Goal: Obtain resource: Download file/media

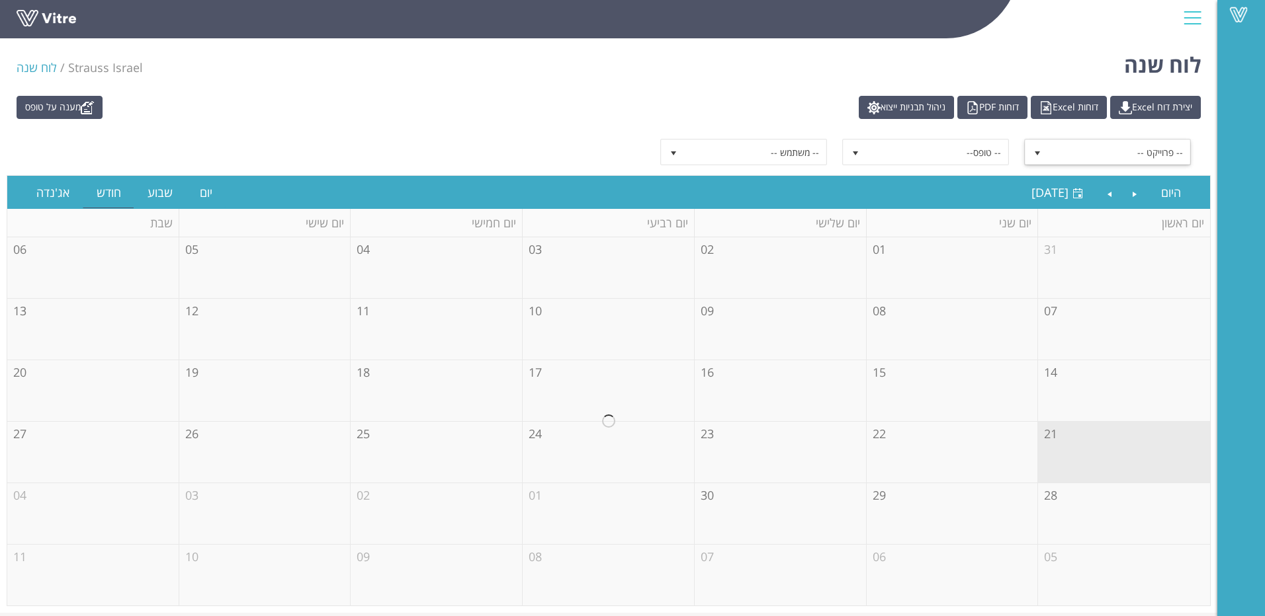
click at [1038, 152] on span "select" at bounding box center [1037, 153] width 11 height 11
click at [1070, 171] on div "-- פרוייקט --" at bounding box center [1108, 178] width 164 height 18
click at [1038, 153] on span "select" at bounding box center [1037, 153] width 11 height 11
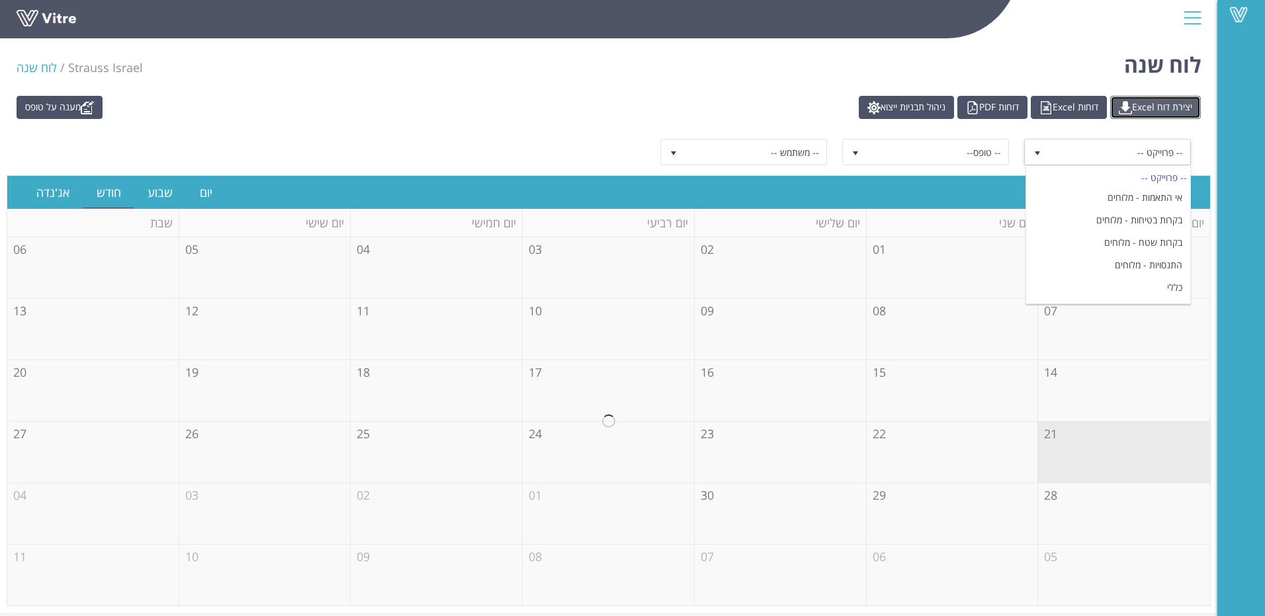
click at [1144, 112] on link "יצירת דוח Excel" at bounding box center [1155, 107] width 91 height 23
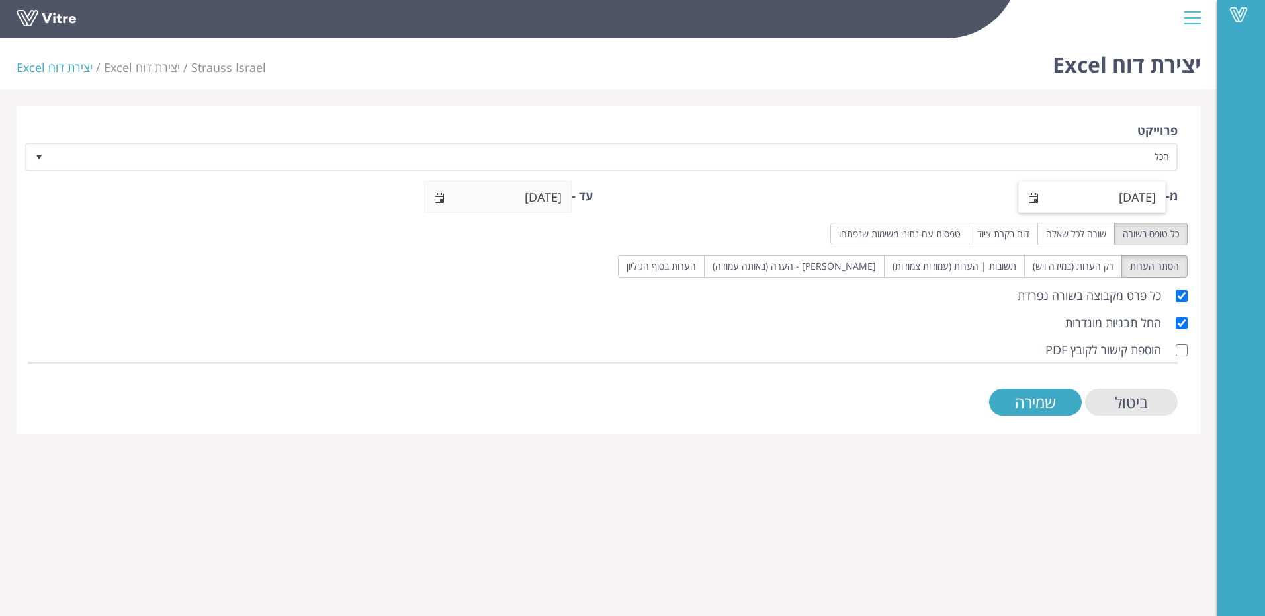
click at [1032, 193] on span "select" at bounding box center [1033, 198] width 11 height 11
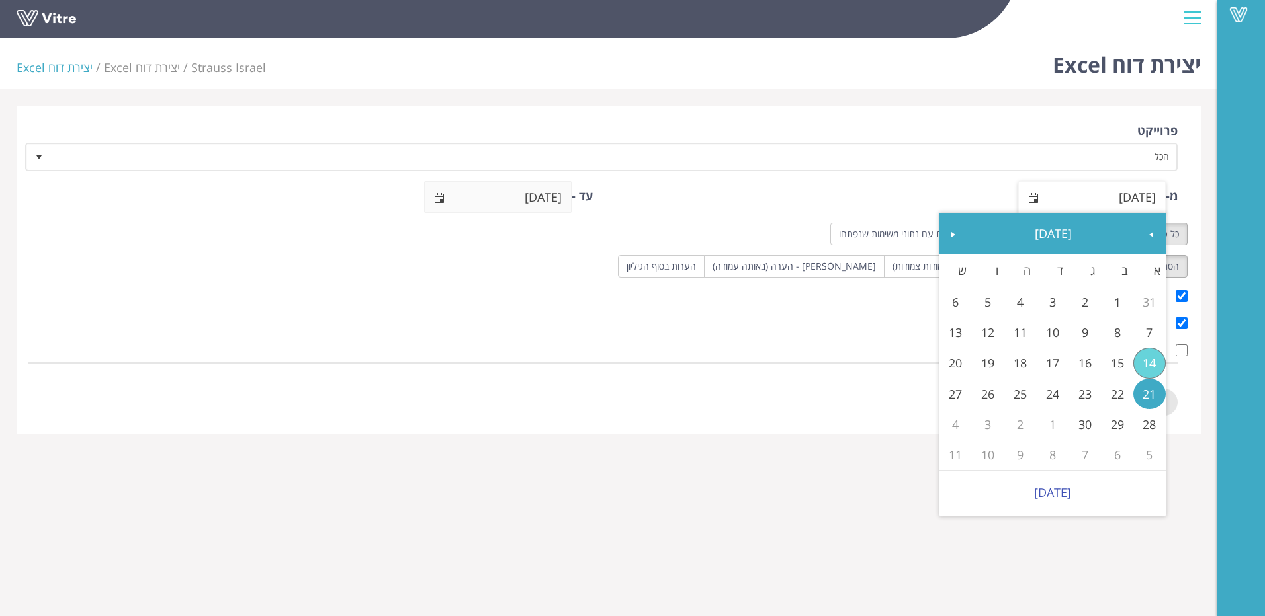
click at [1032, 193] on span "select" at bounding box center [1033, 198] width 11 height 11
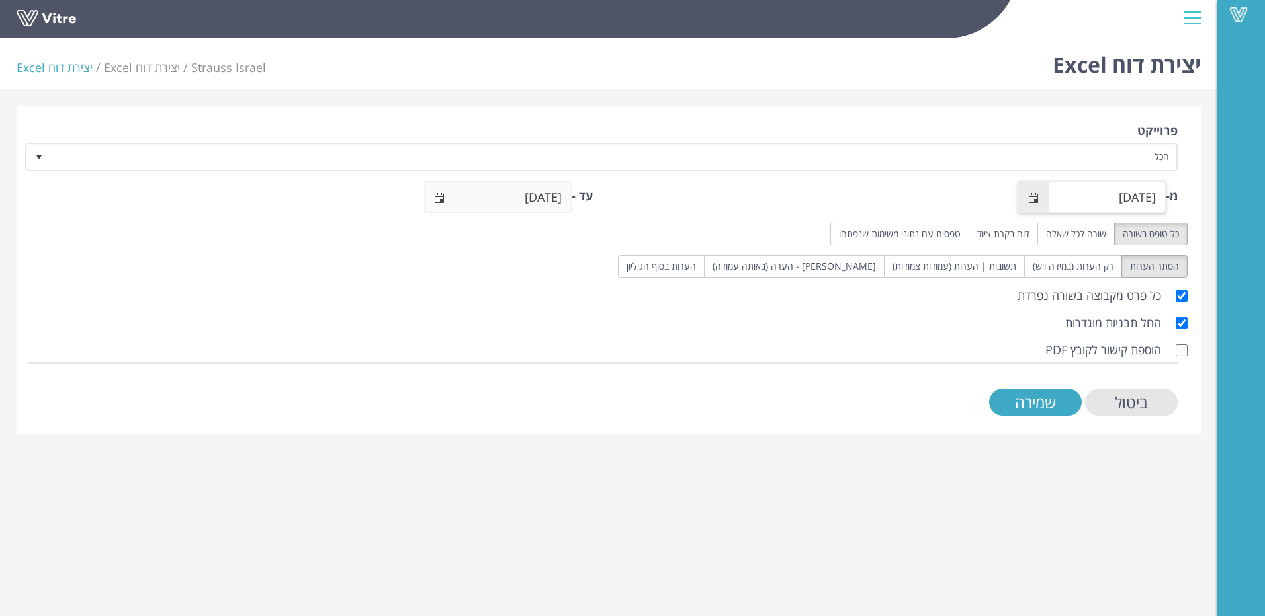
click at [1032, 193] on span "select" at bounding box center [1033, 198] width 11 height 11
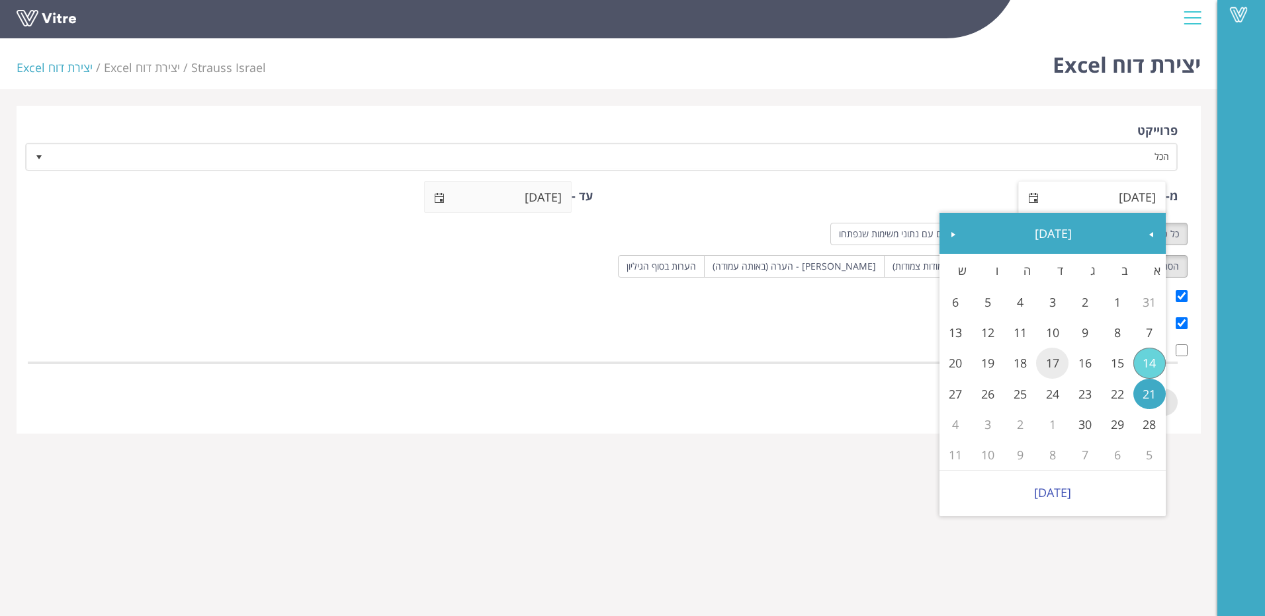
click at [1047, 360] on link "17" at bounding box center [1052, 363] width 32 height 30
type input "17/09/2025"
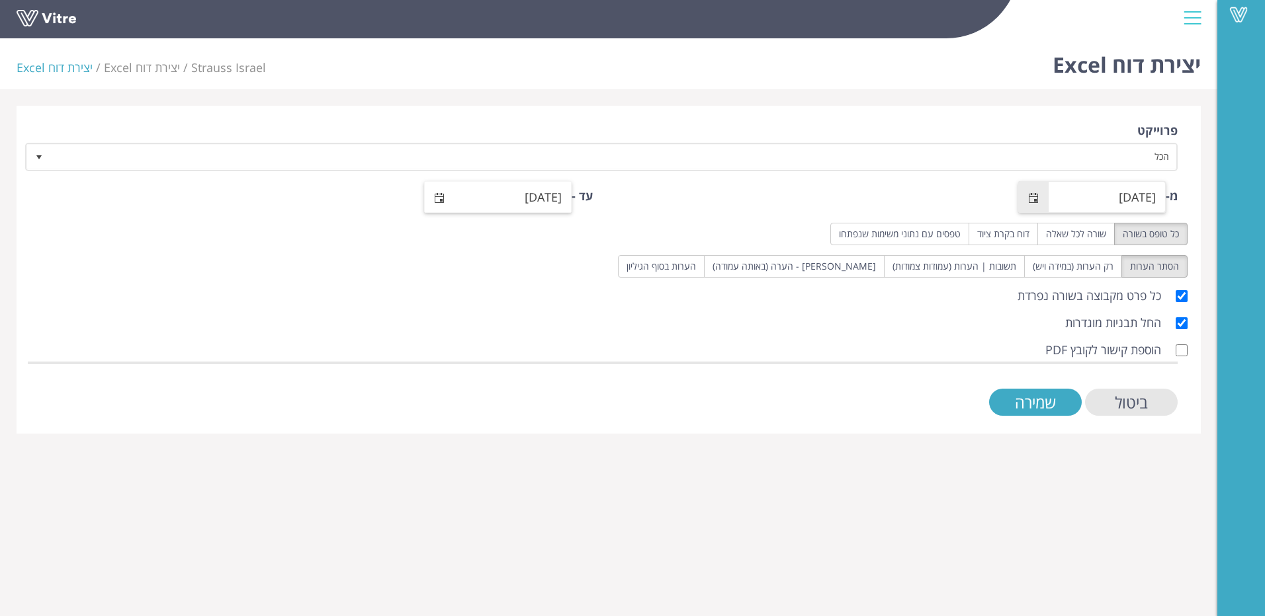
click at [448, 202] on span "select" at bounding box center [440, 197] width 30 height 31
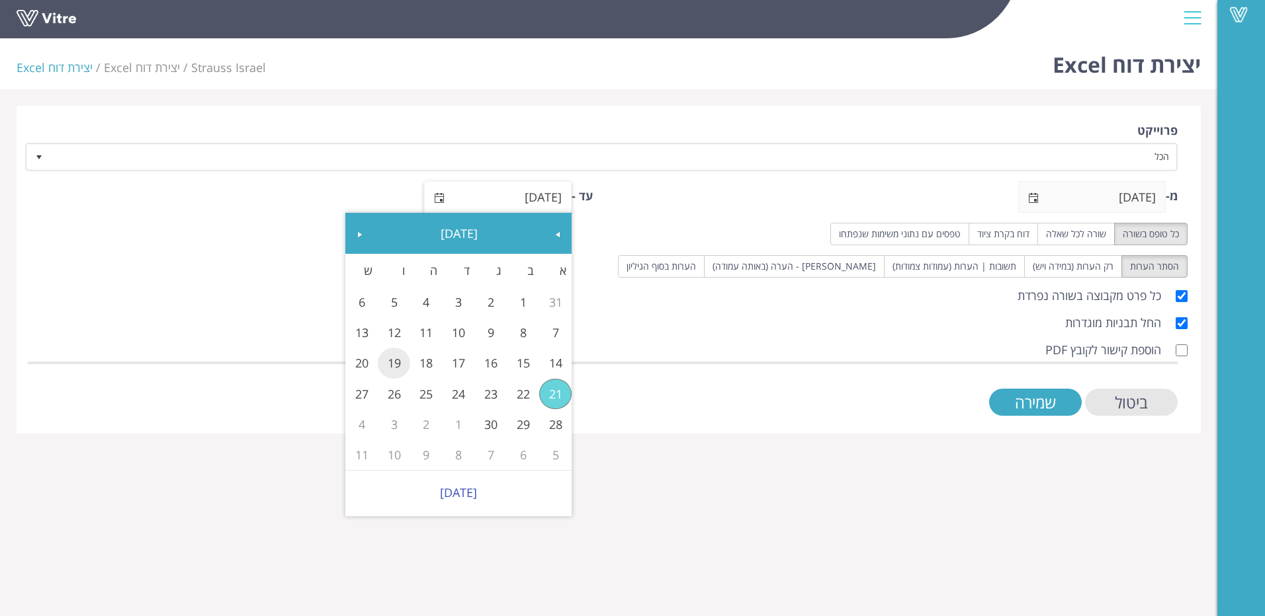
click at [393, 364] on link "19" at bounding box center [394, 363] width 32 height 30
type input "19/09/2025"
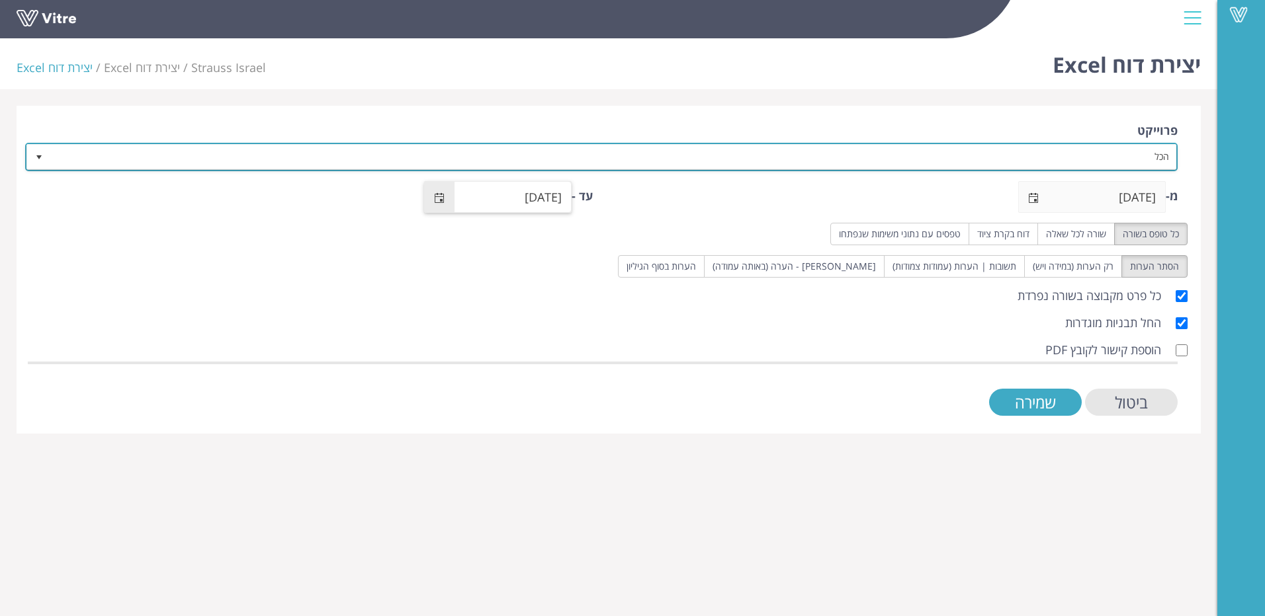
click at [43, 157] on span "select" at bounding box center [39, 157] width 11 height 11
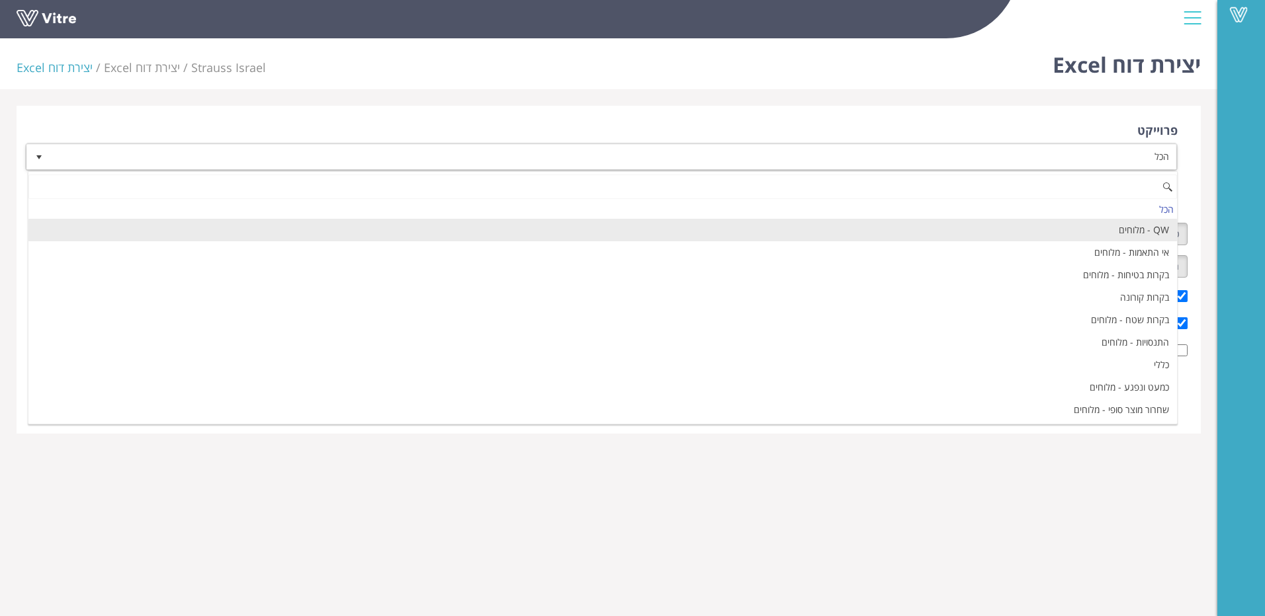
click at [849, 226] on li "QW - מלוחים" at bounding box center [602, 230] width 1148 height 22
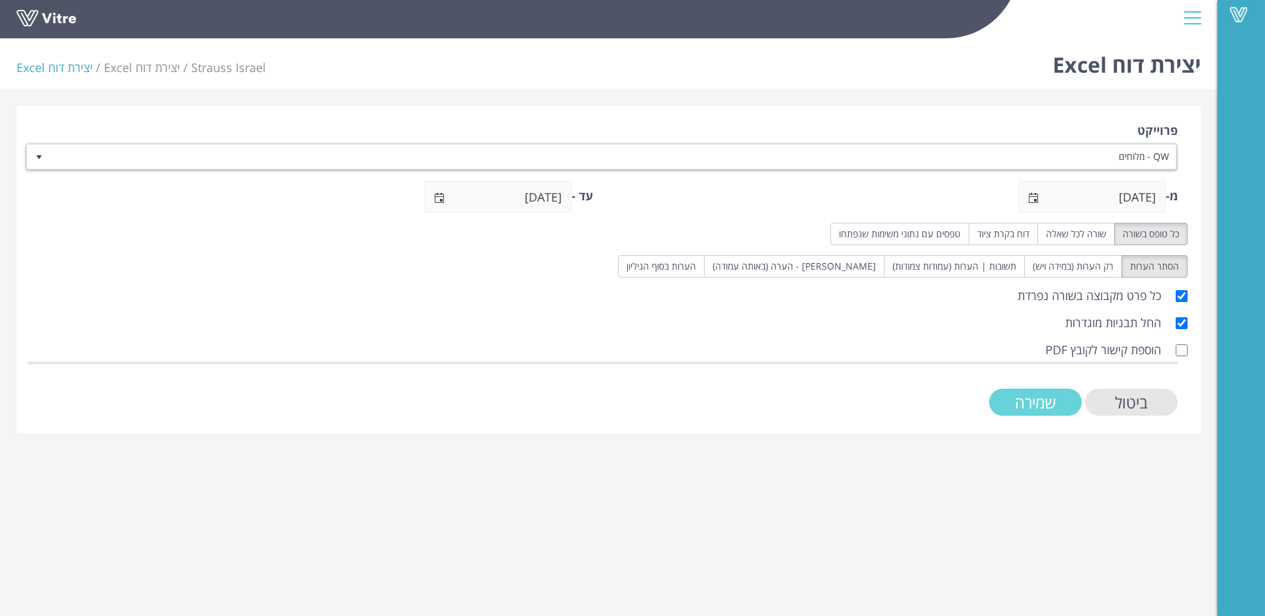
click at [1052, 403] on input "שמירה" at bounding box center [1035, 402] width 93 height 27
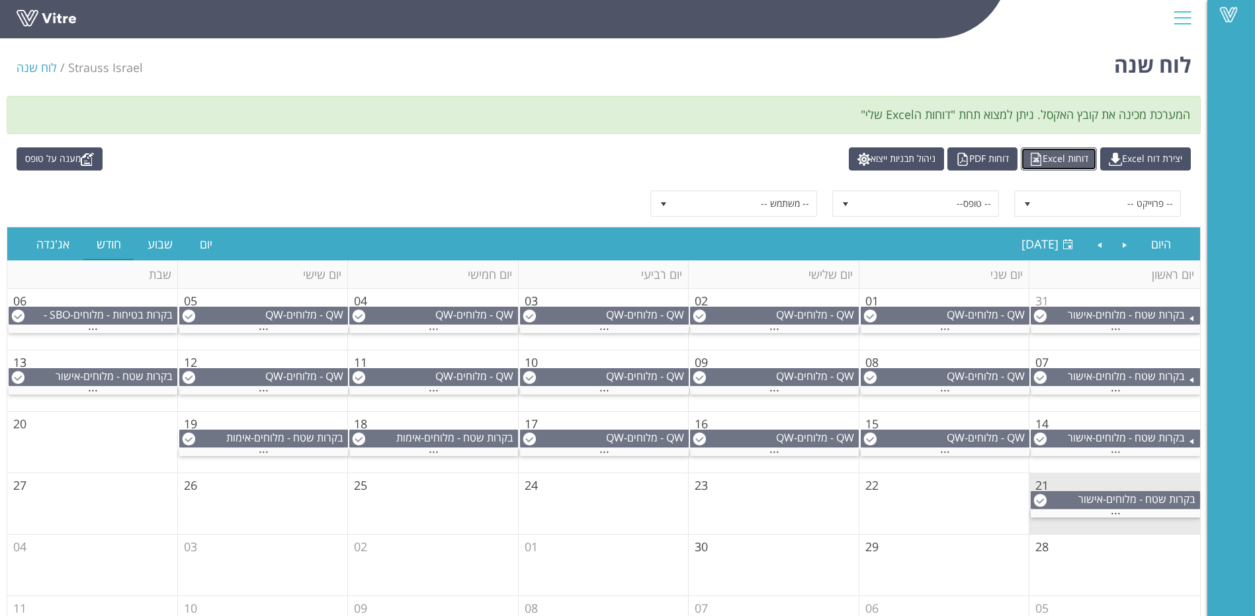
click at [1055, 164] on link "דוחות Excel" at bounding box center [1059, 158] width 76 height 23
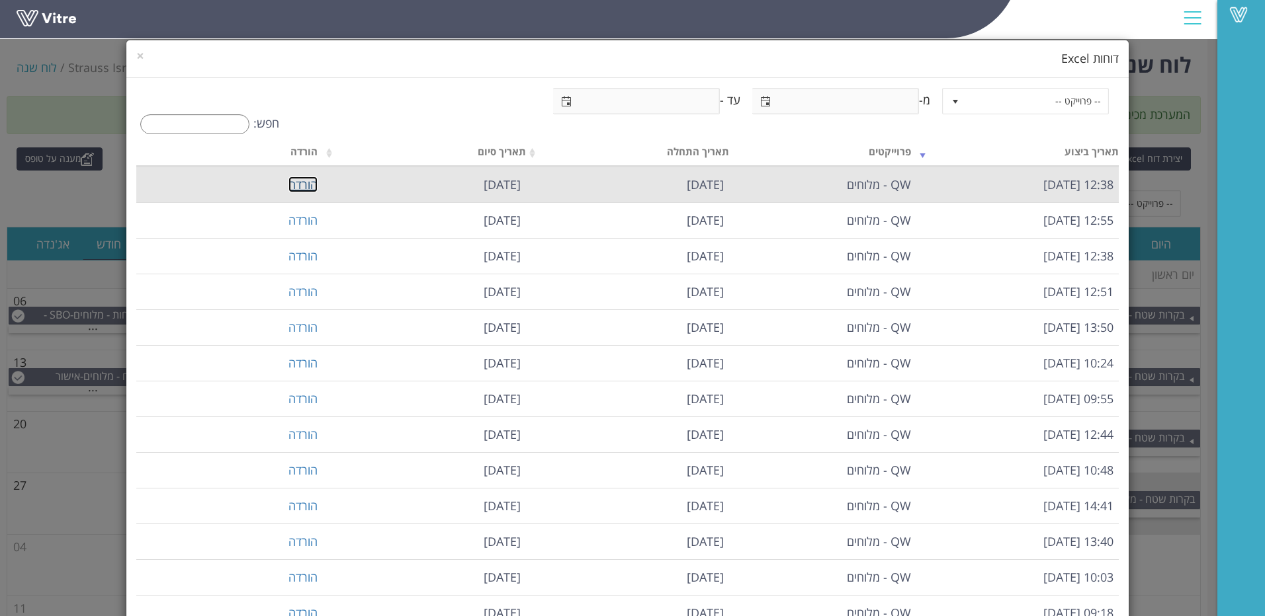
click at [313, 189] on link "הורדה" at bounding box center [302, 185] width 29 height 16
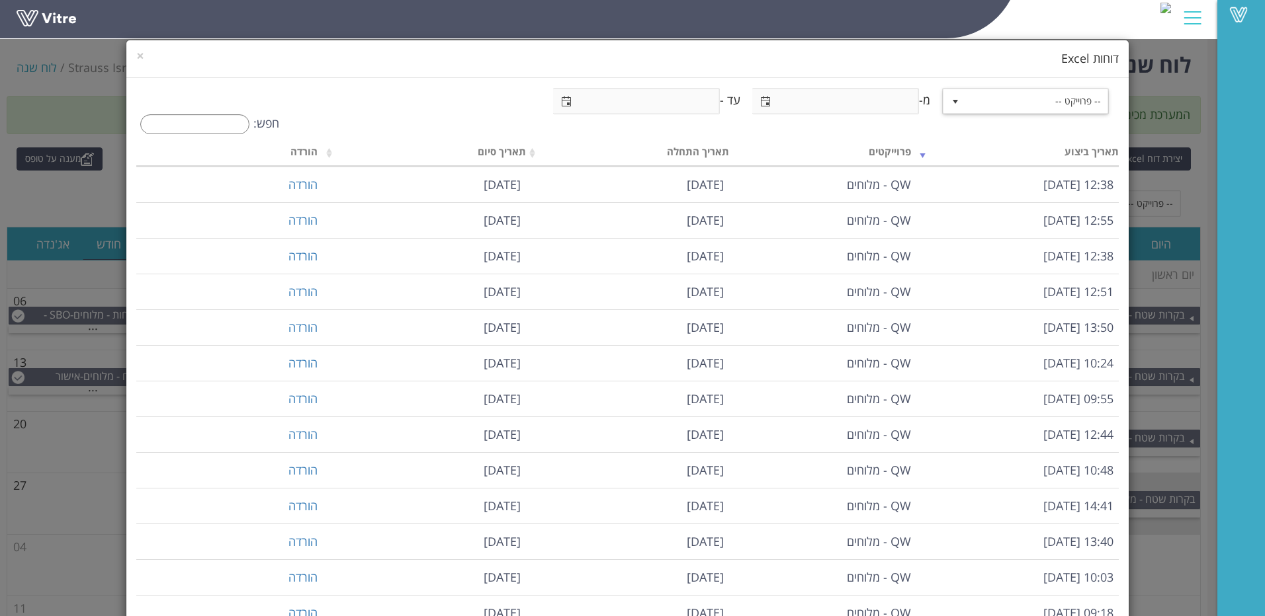
click at [960, 99] on span "select" at bounding box center [955, 102] width 11 height 11
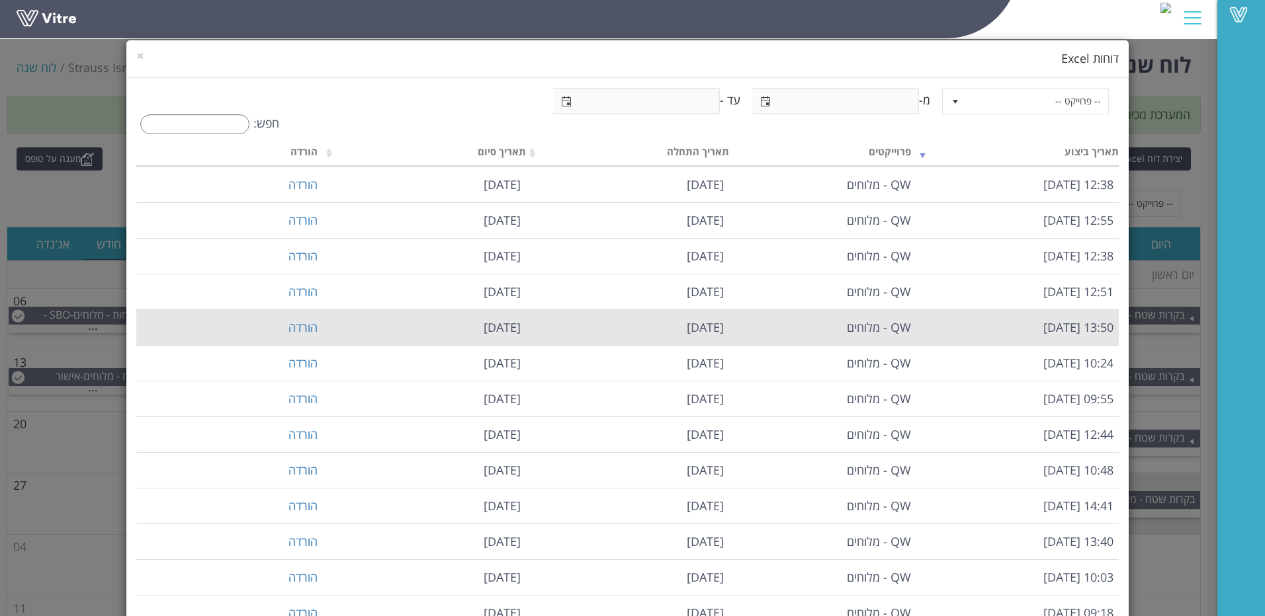
click at [165, 317] on td "הורדה" at bounding box center [229, 328] width 187 height 36
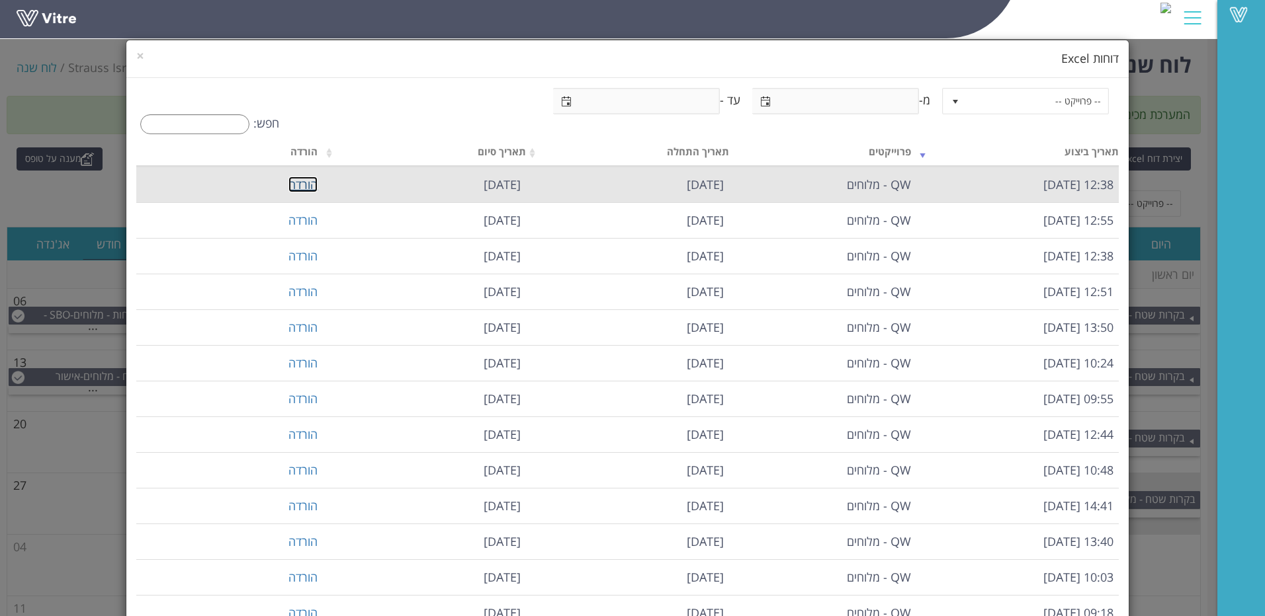
click at [317, 181] on link "הורדה" at bounding box center [302, 185] width 29 height 16
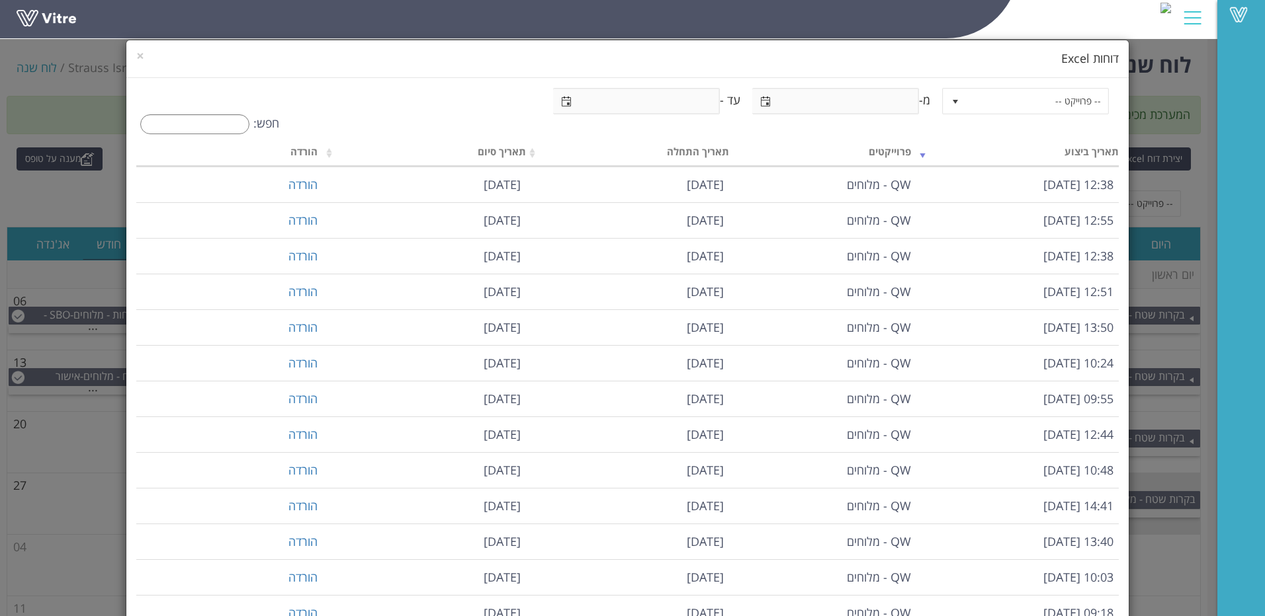
click at [865, 54] on h4 "דוחות Excel" at bounding box center [627, 58] width 983 height 17
click at [144, 60] on span "×" at bounding box center [140, 55] width 8 height 19
click at [152, 88] on div "-- פרוייקט -- מ- עד -" at bounding box center [627, 101] width 983 height 26
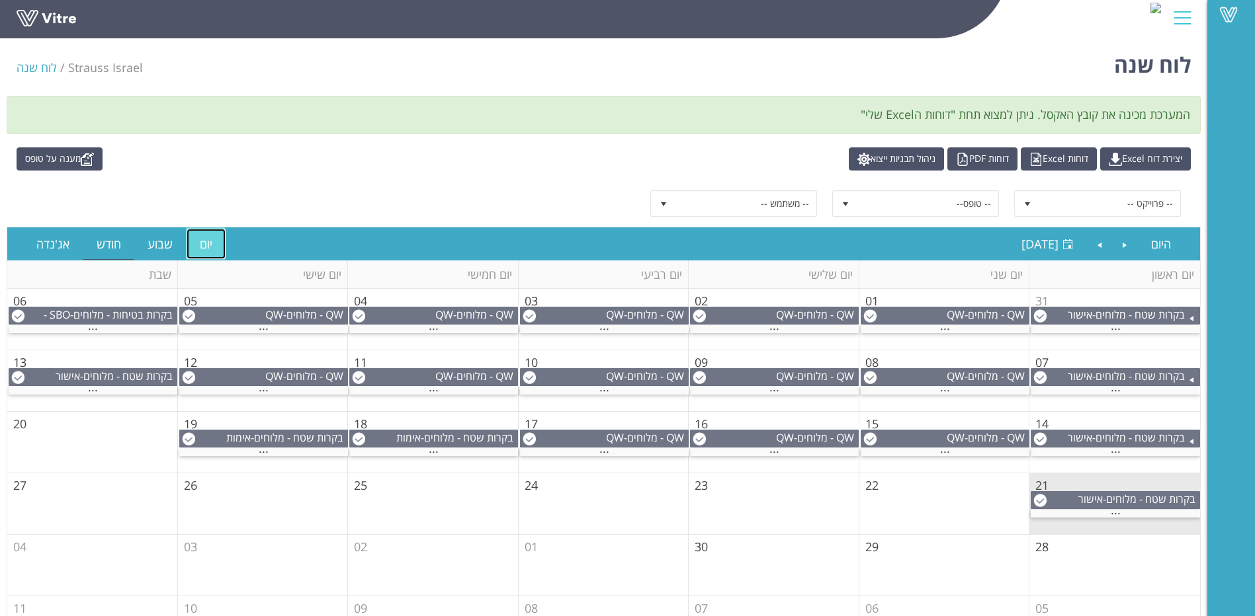
click at [201, 241] on link "יום" at bounding box center [206, 244] width 39 height 30
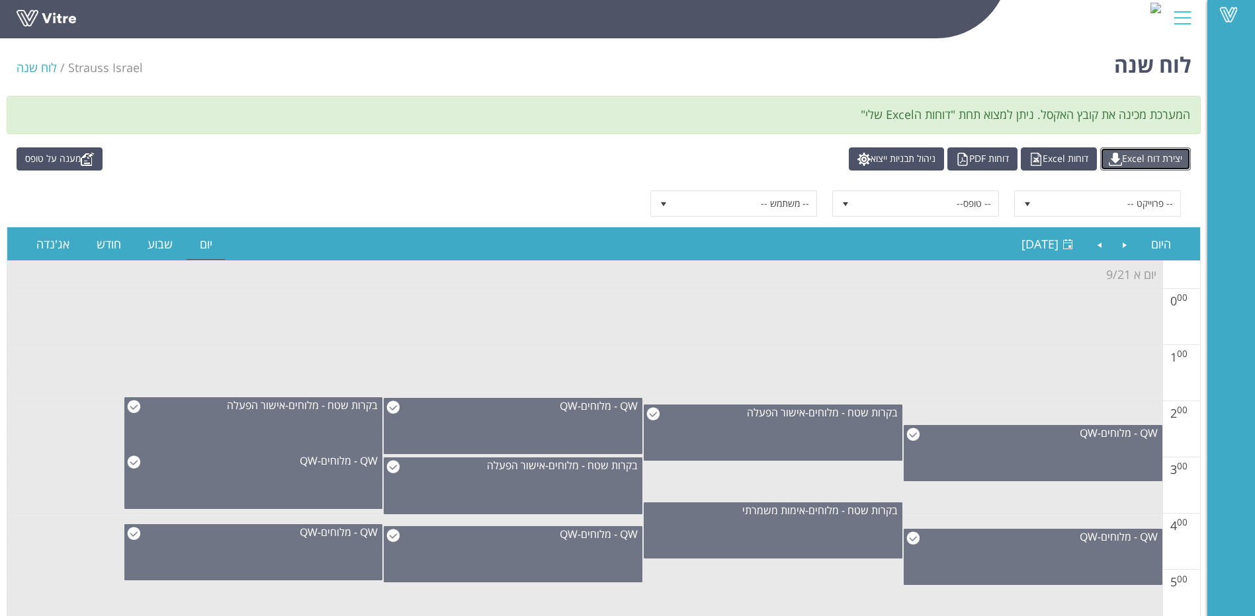
click at [1146, 162] on link "יצירת דוח Excel" at bounding box center [1145, 158] width 91 height 23
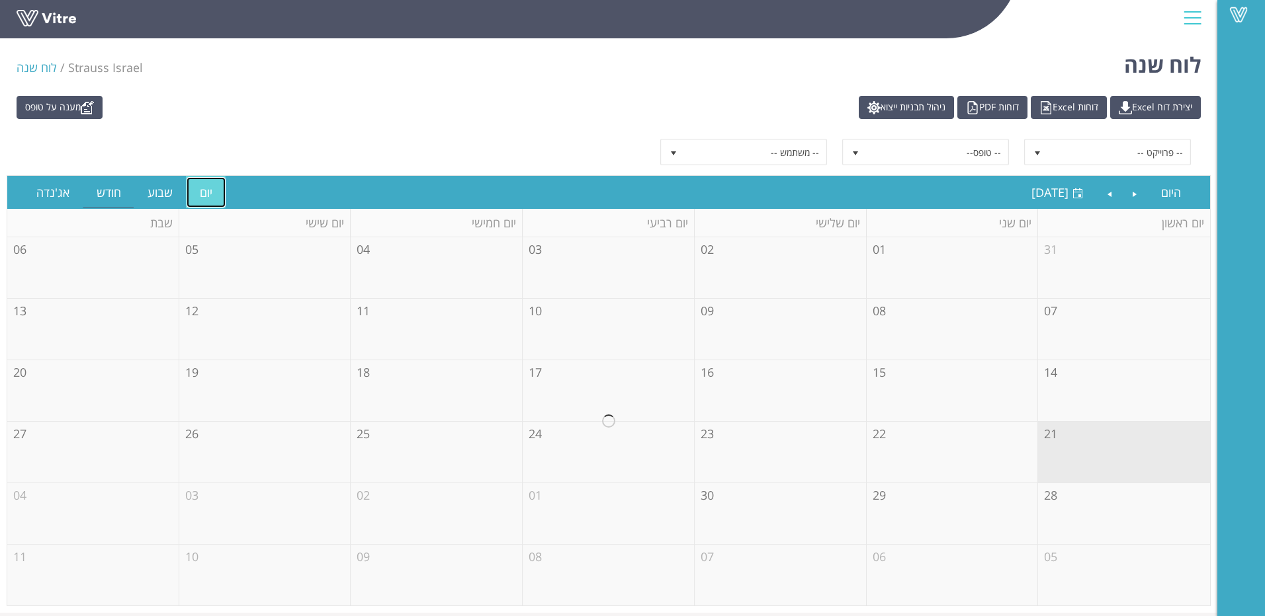
click at [201, 200] on link "יום" at bounding box center [206, 192] width 39 height 30
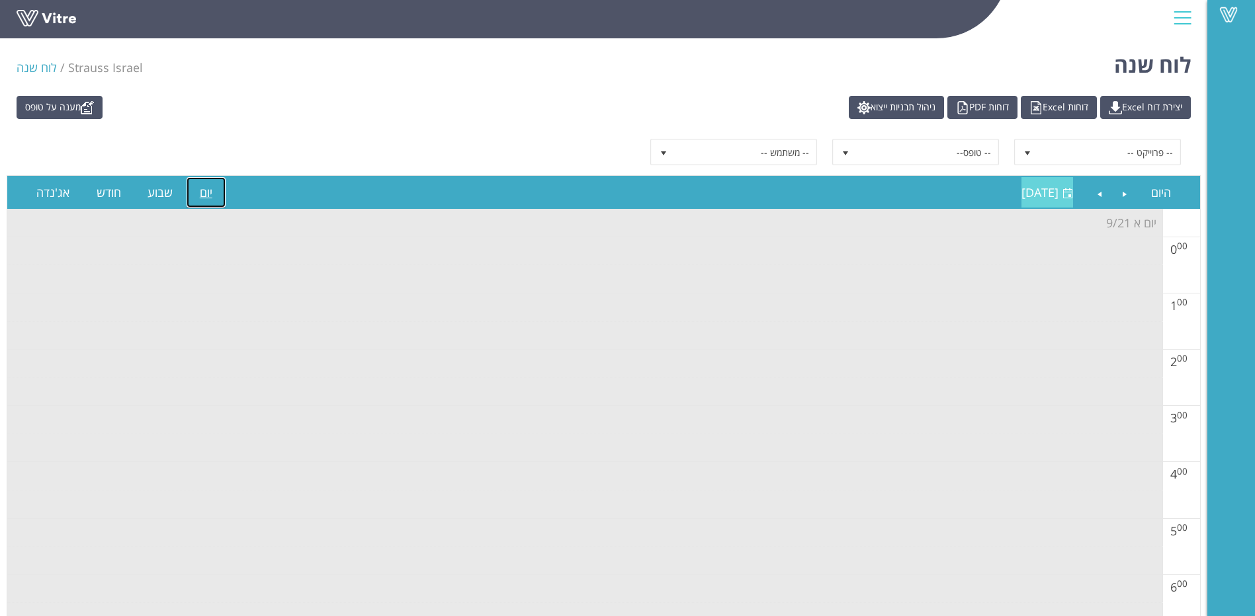
click at [1043, 188] on span "[DATE]" at bounding box center [1039, 193] width 37 height 16
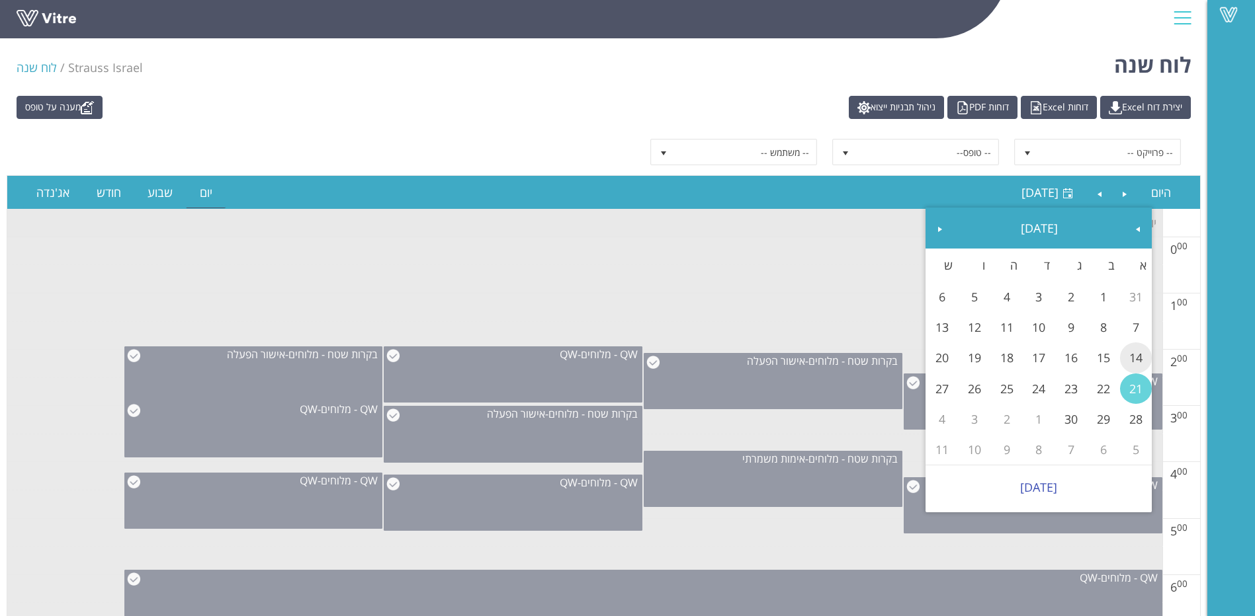
click at [1142, 355] on link "14" at bounding box center [1136, 358] width 32 height 30
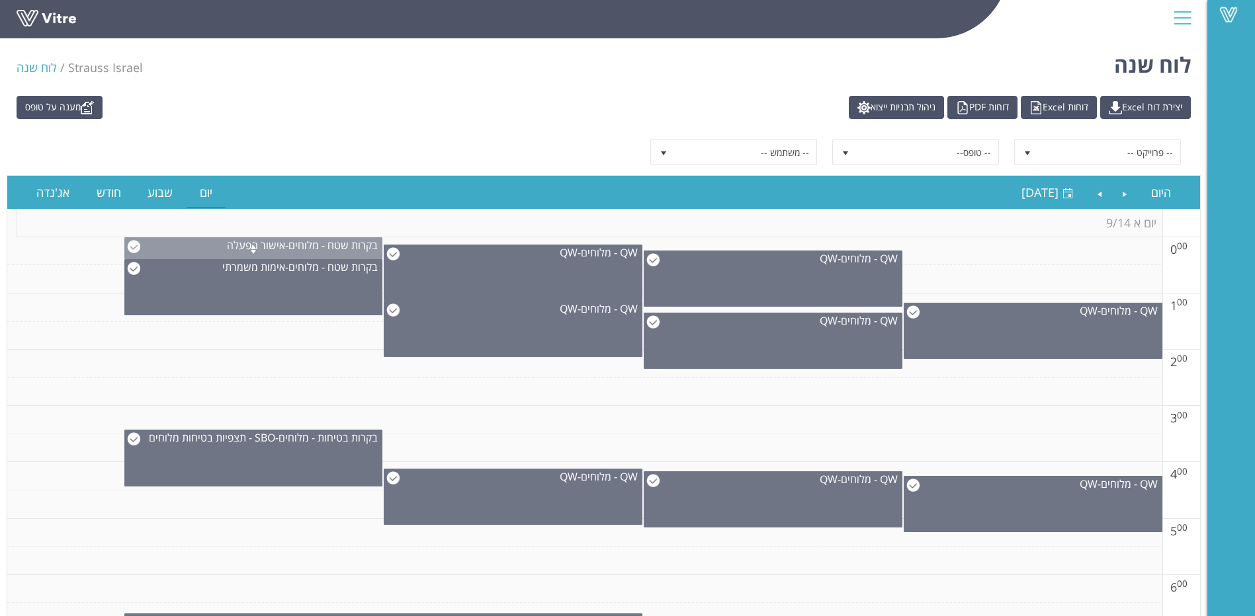
click at [141, 247] on span at bounding box center [253, 251] width 257 height 16
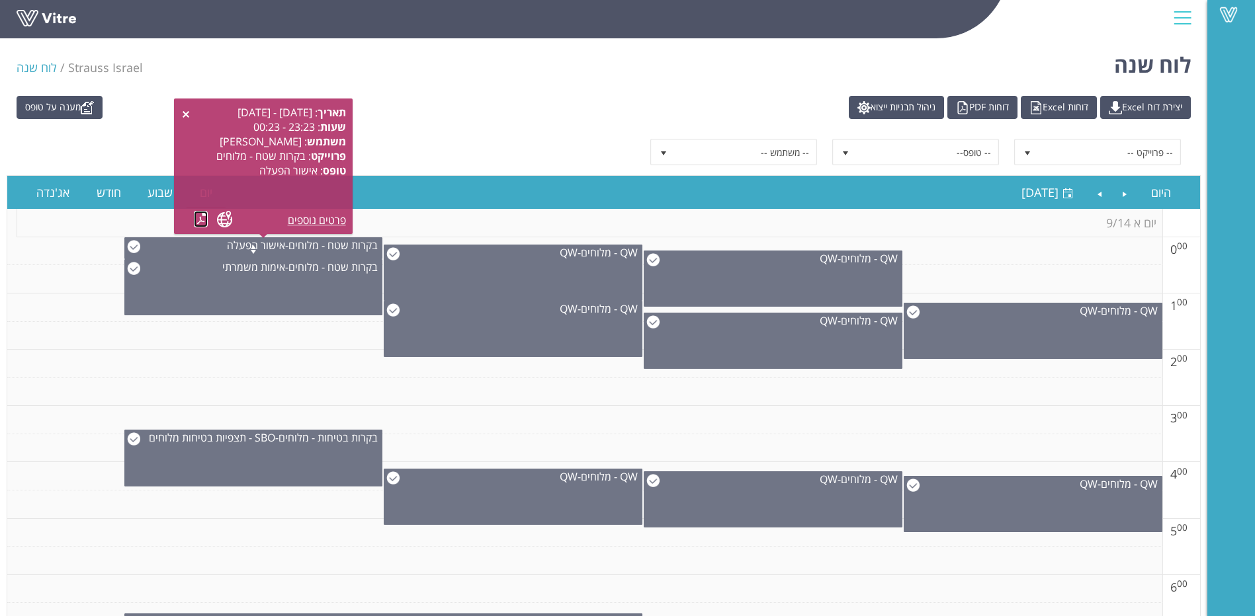
click at [203, 218] on link at bounding box center [201, 219] width 14 height 17
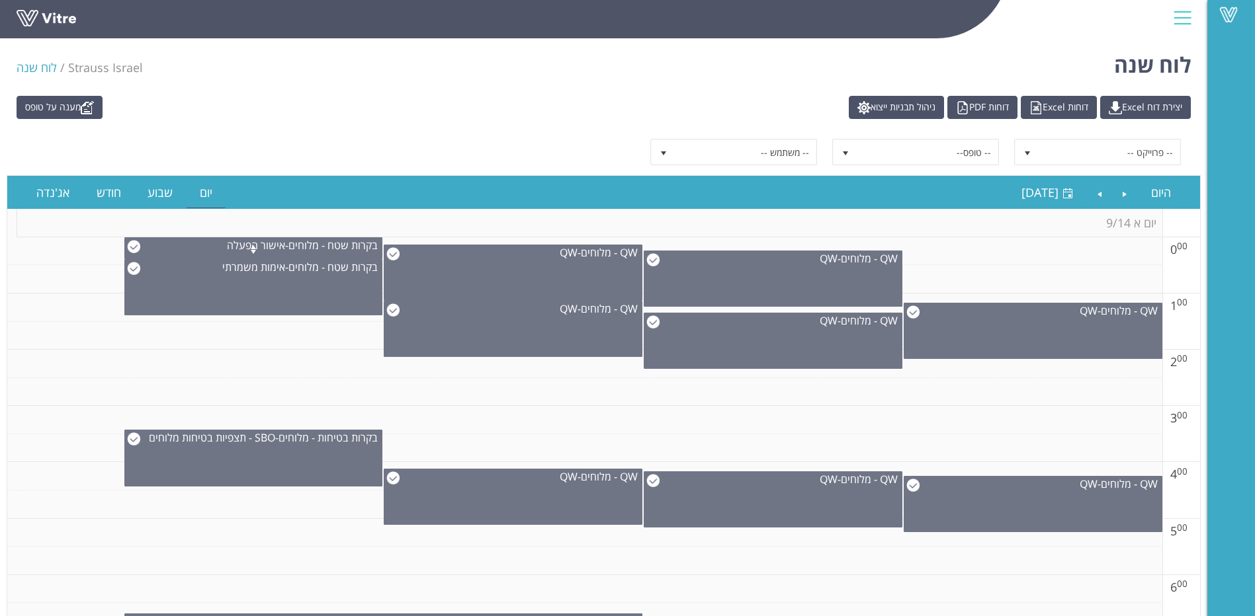
scroll to position [14, 0]
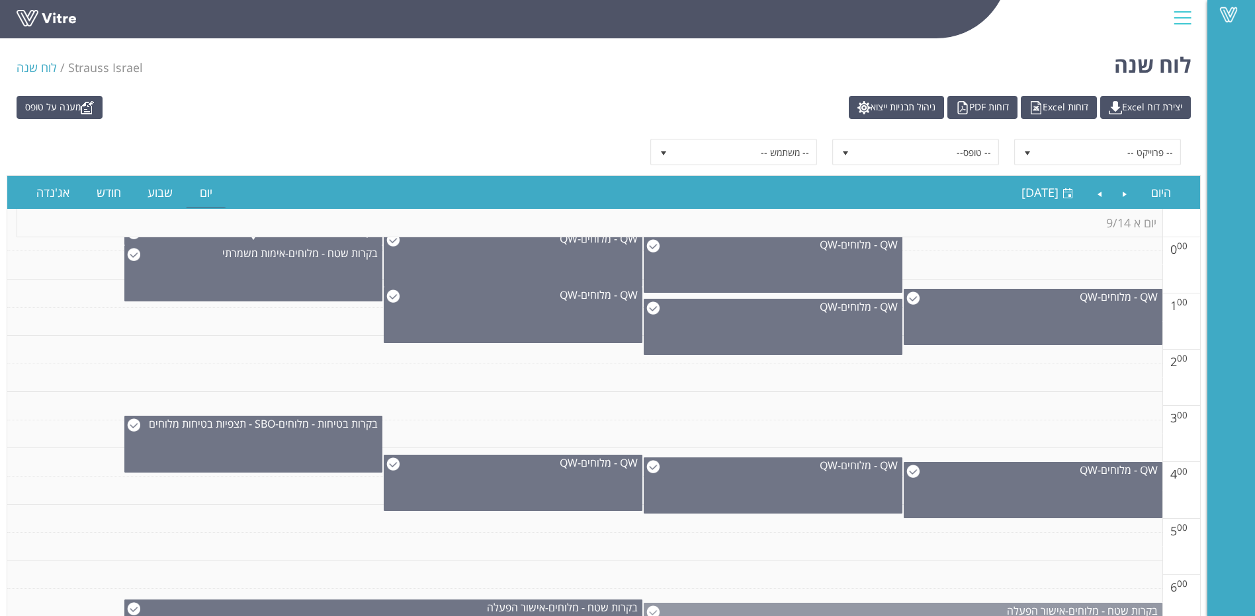
click at [655, 608] on div "בקרות שטח - מלוחים - אישור הפעלה" at bounding box center [902, 611] width 517 height 15
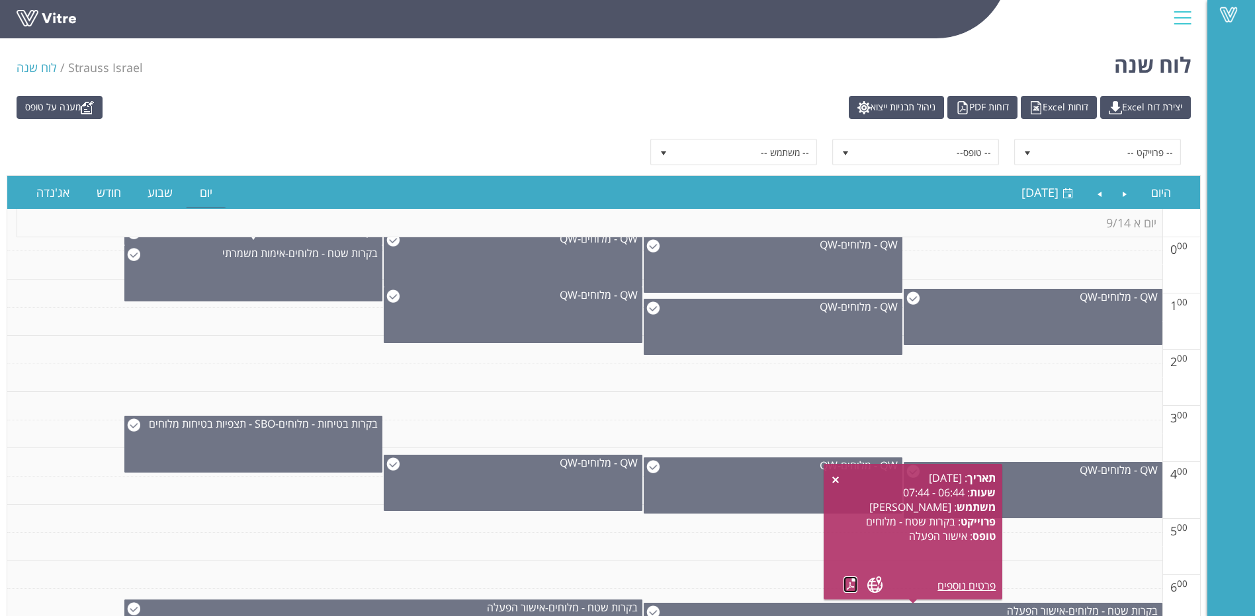
click at [852, 587] on link at bounding box center [850, 585] width 14 height 17
